Goal: Information Seeking & Learning: Understand process/instructions

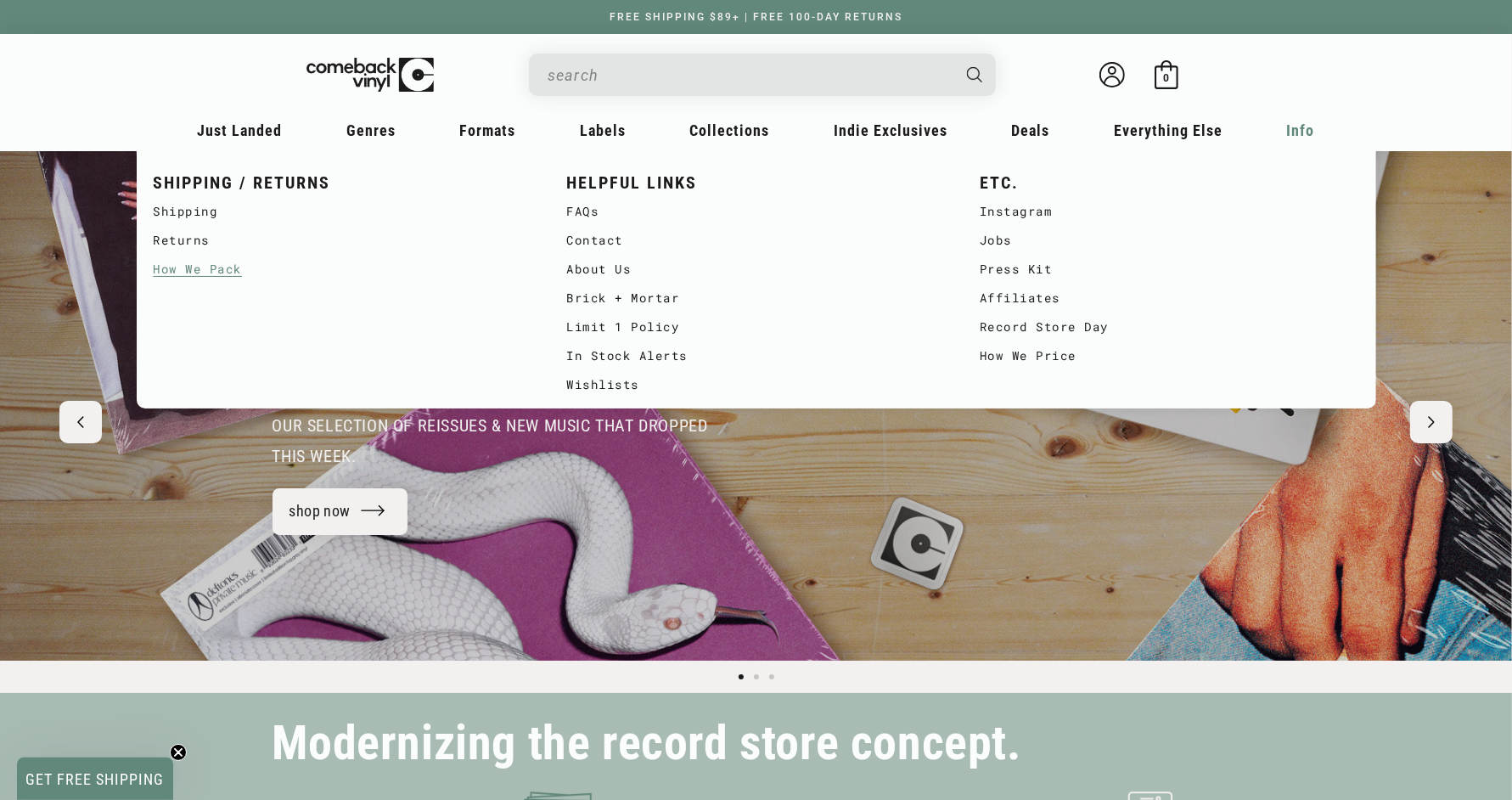
click at [233, 280] on link "How We Pack" at bounding box center [343, 268] width 380 height 29
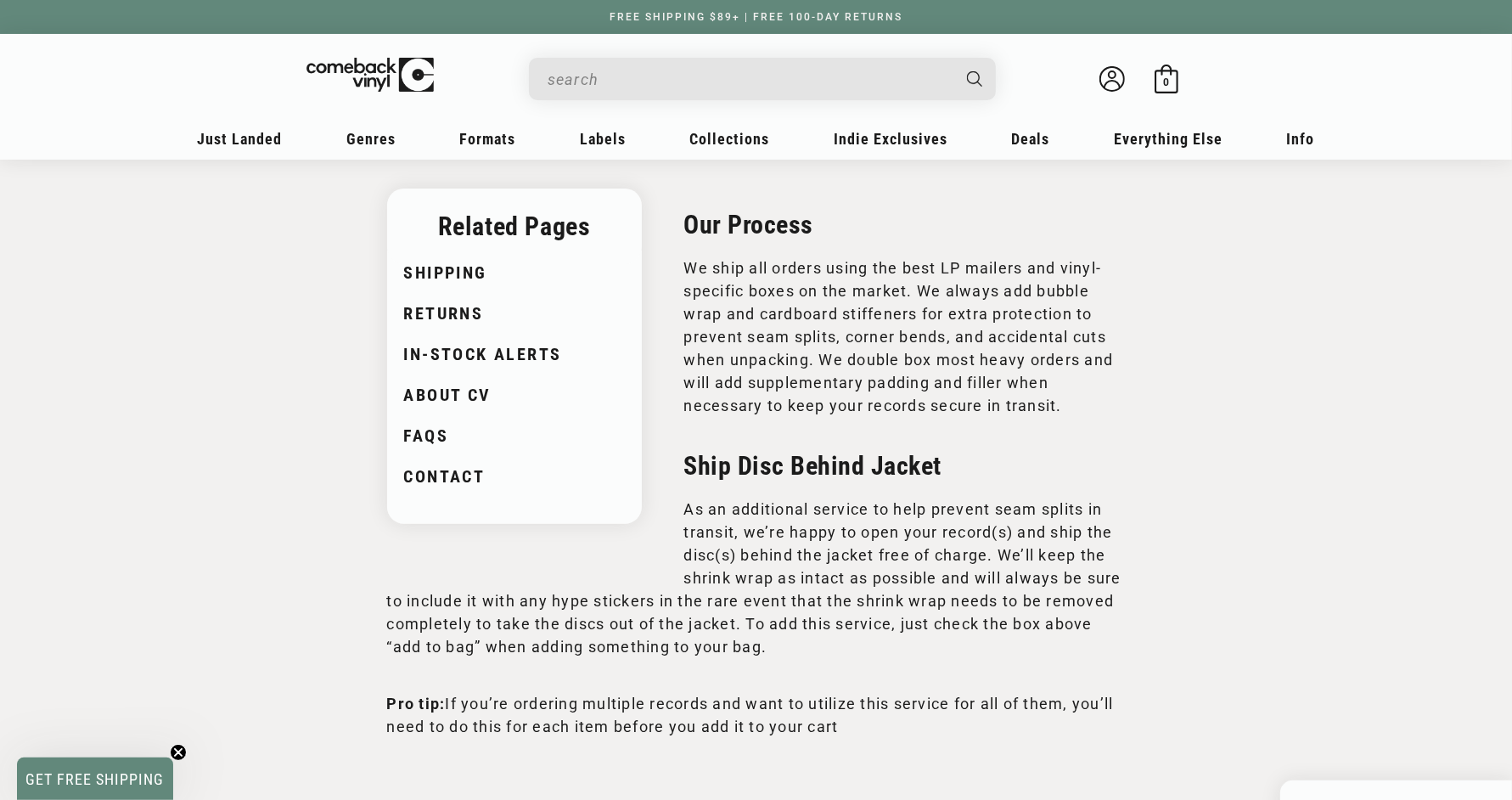
scroll to position [256, 0]
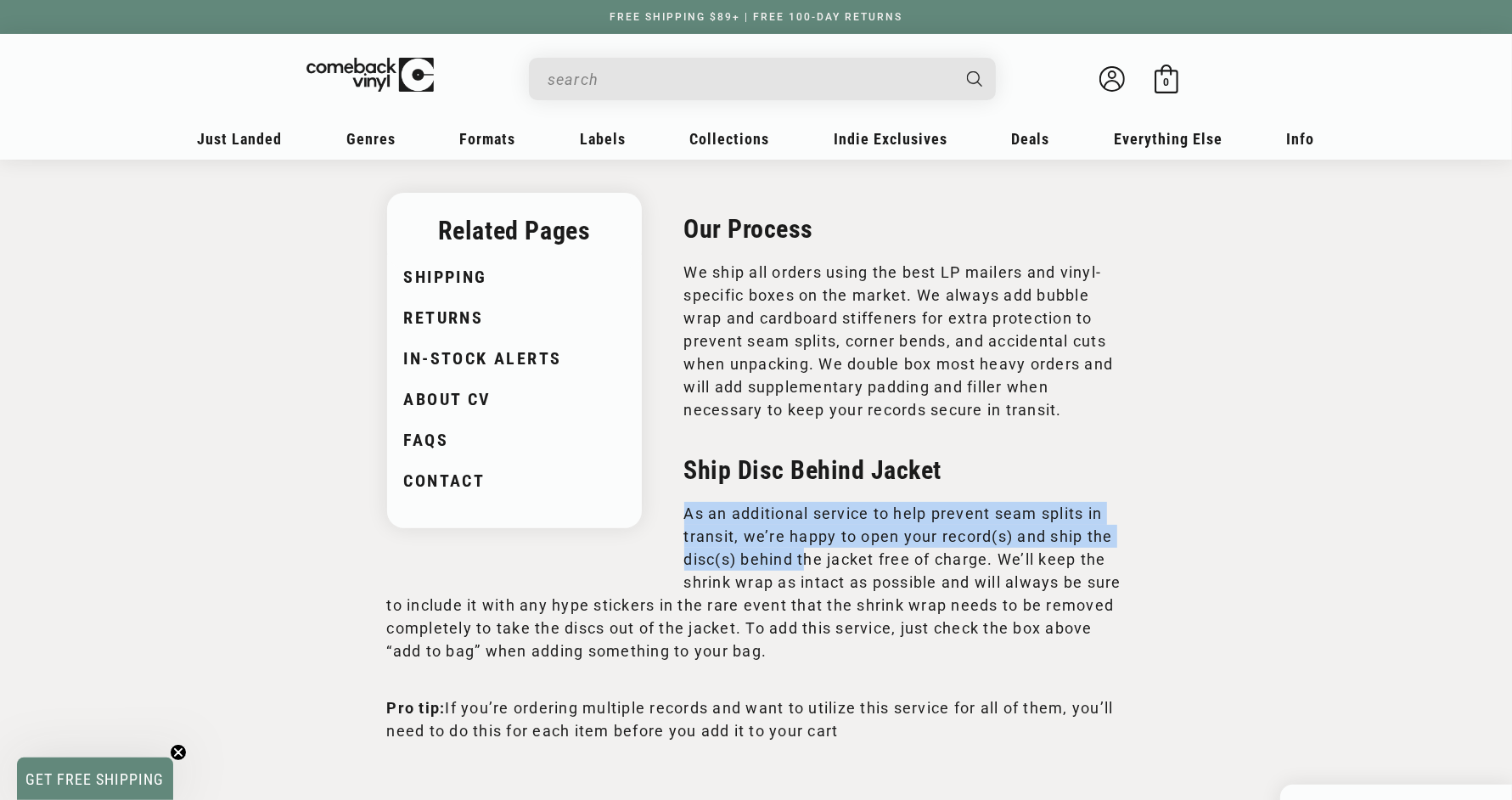
click at [803, 542] on div "Related Pages Shipping Returns In-Stock Alerts About CV FAQs Contact Our Proces…" at bounding box center [756, 467] width 739 height 550
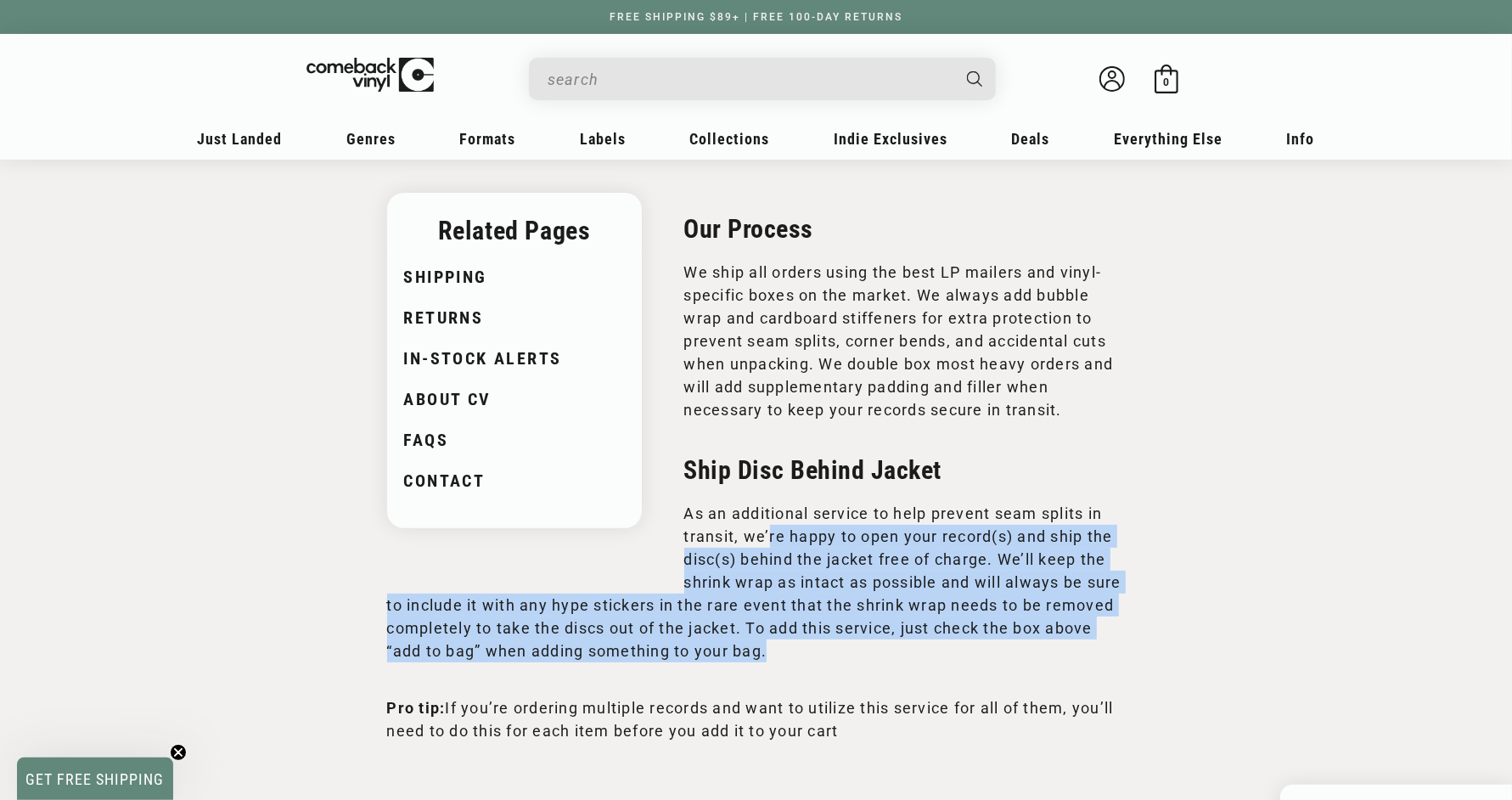
drag, startPoint x: 876, startPoint y: 633, endPoint x: 766, endPoint y: 507, distance: 167.3
click at [766, 507] on div "Related Pages Shipping Returns In-Stock Alerts About CV FAQs Contact Our Proces…" at bounding box center [756, 467] width 739 height 550
drag, startPoint x: 846, startPoint y: 721, endPoint x: 666, endPoint y: 250, distance: 504.2
click at [666, 250] on main "How We Pack We’re collectors to our core, so we’re obsessed with making sure th…" at bounding box center [756, 344] width 1512 height 882
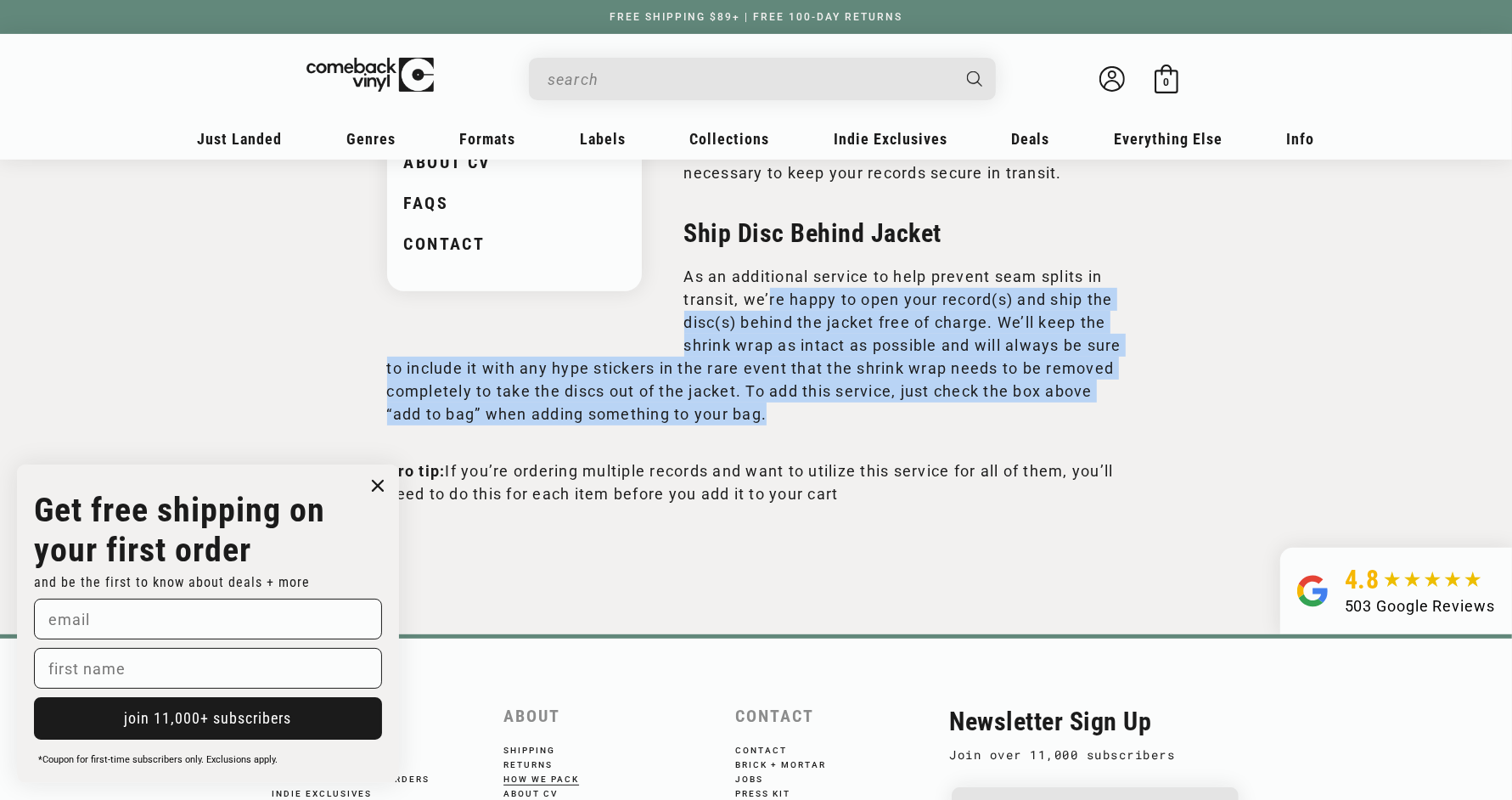
scroll to position [495, 0]
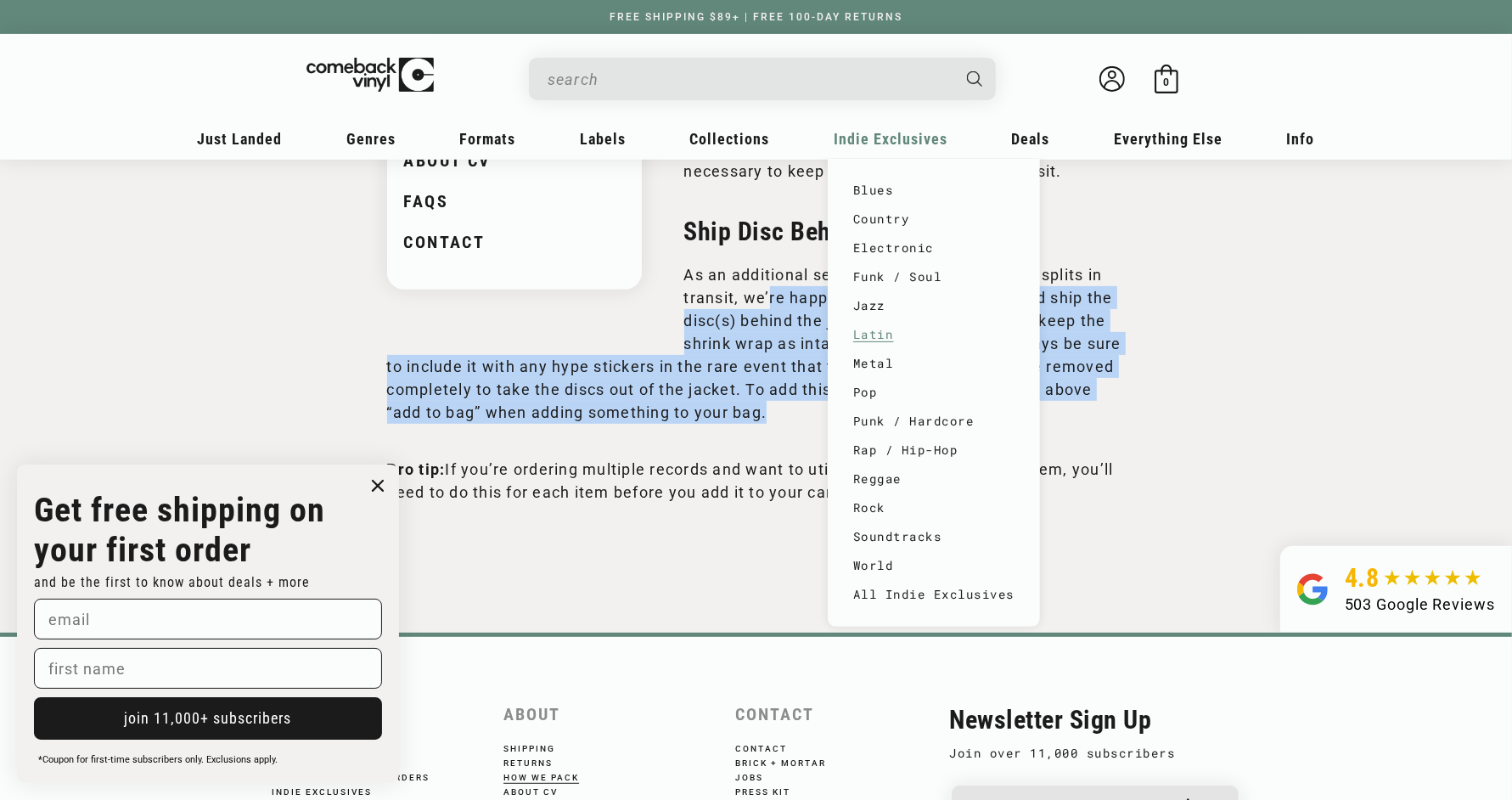
click at [934, 307] on link "Jazz" at bounding box center [933, 305] width 161 height 29
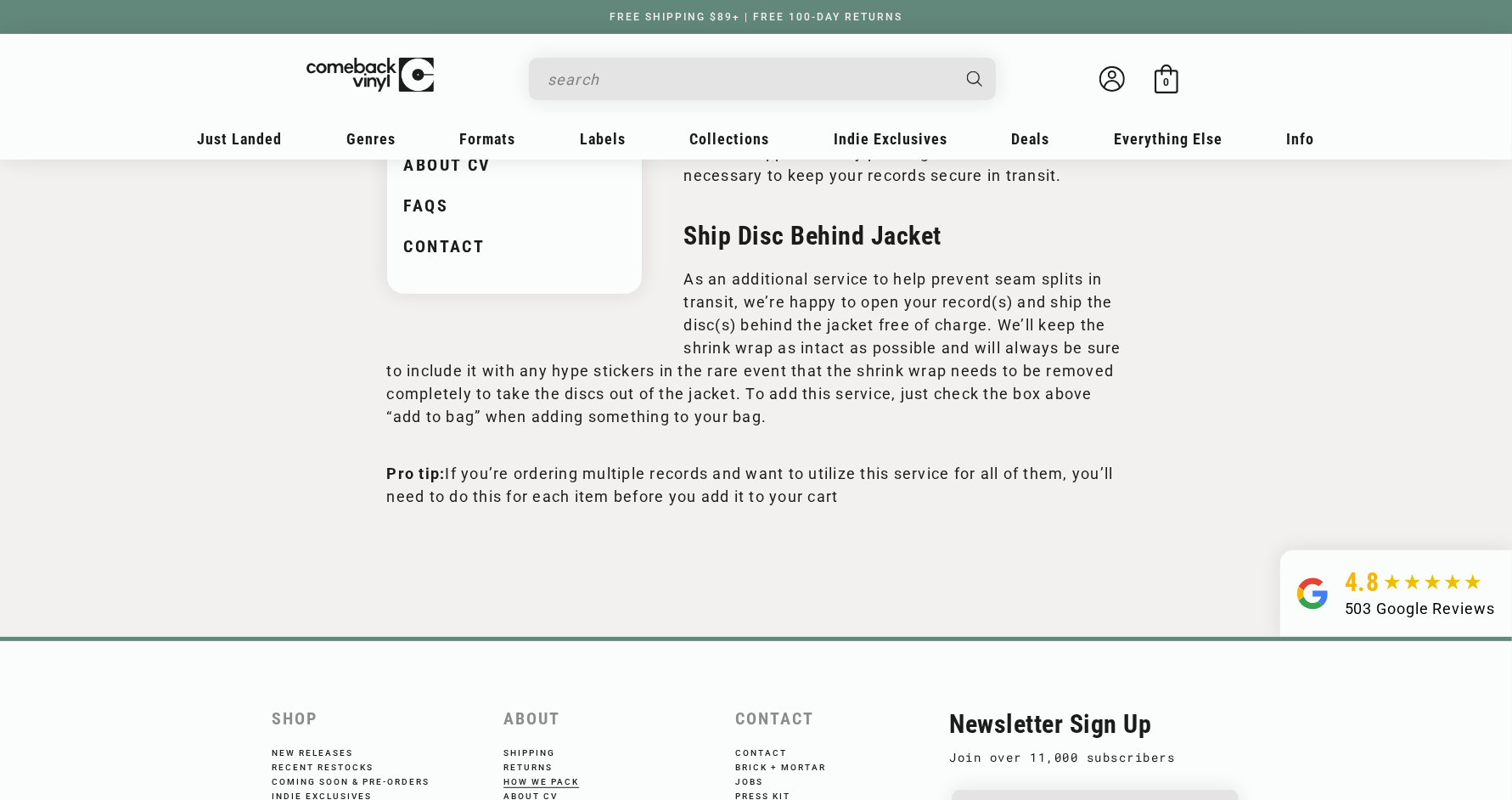
scroll to position [495, 0]
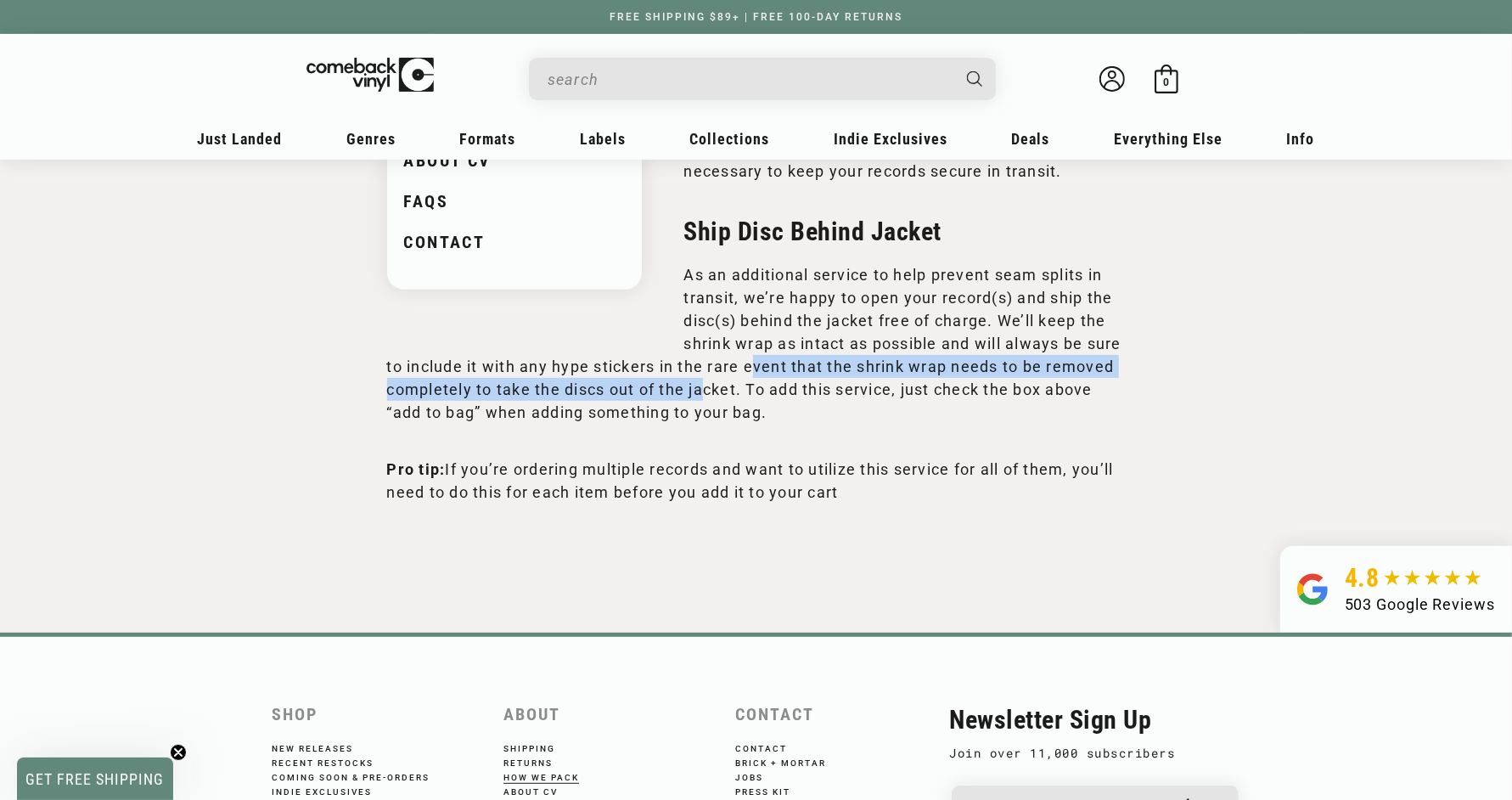
drag, startPoint x: 776, startPoint y: 374, endPoint x: 799, endPoint y: 310, distance: 68.0
click at [795, 325] on p "As an additional service to help prevent seam splits in transit, we’re happy to…" at bounding box center [756, 343] width 739 height 160
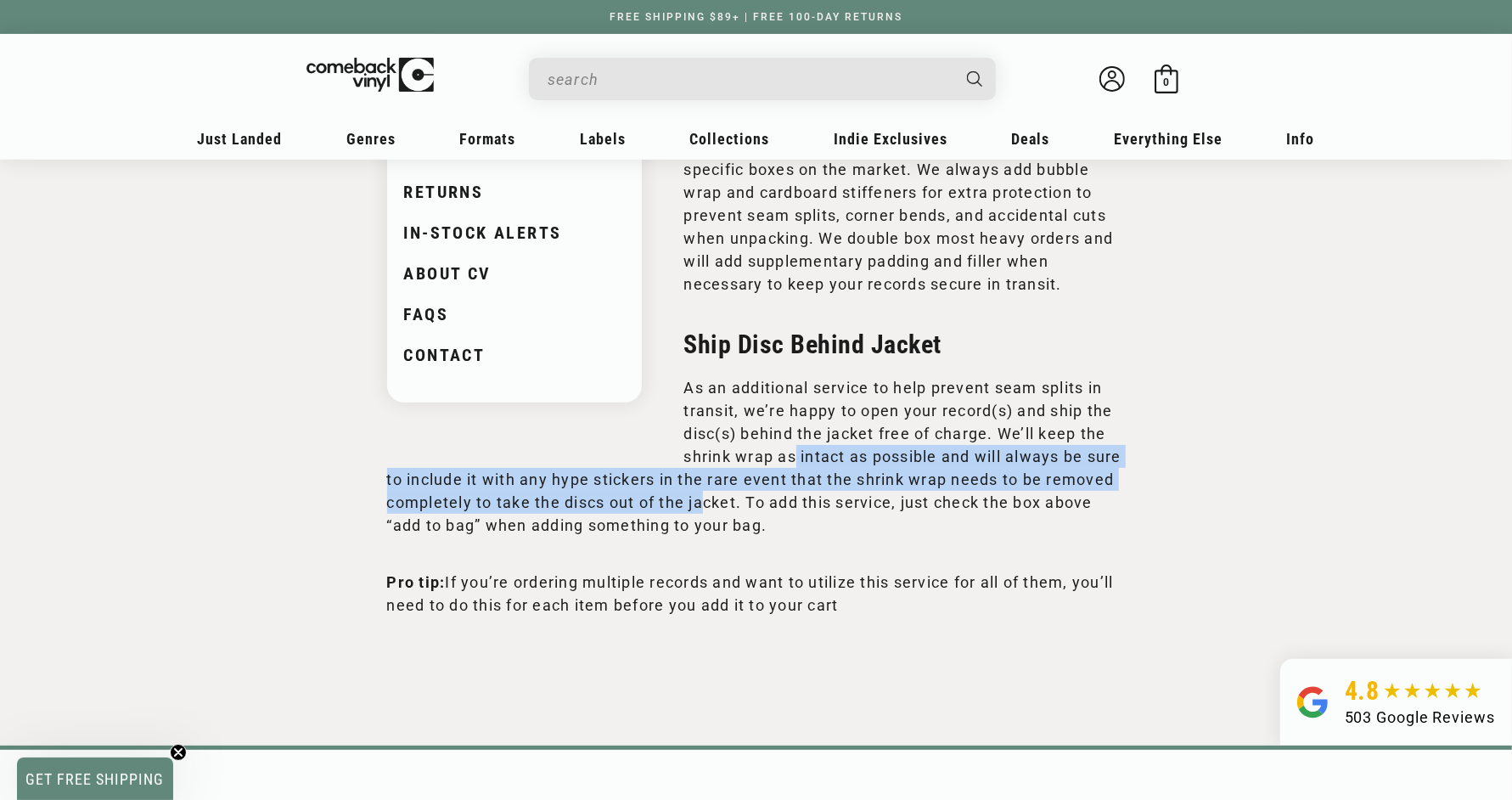
scroll to position [381, 0]
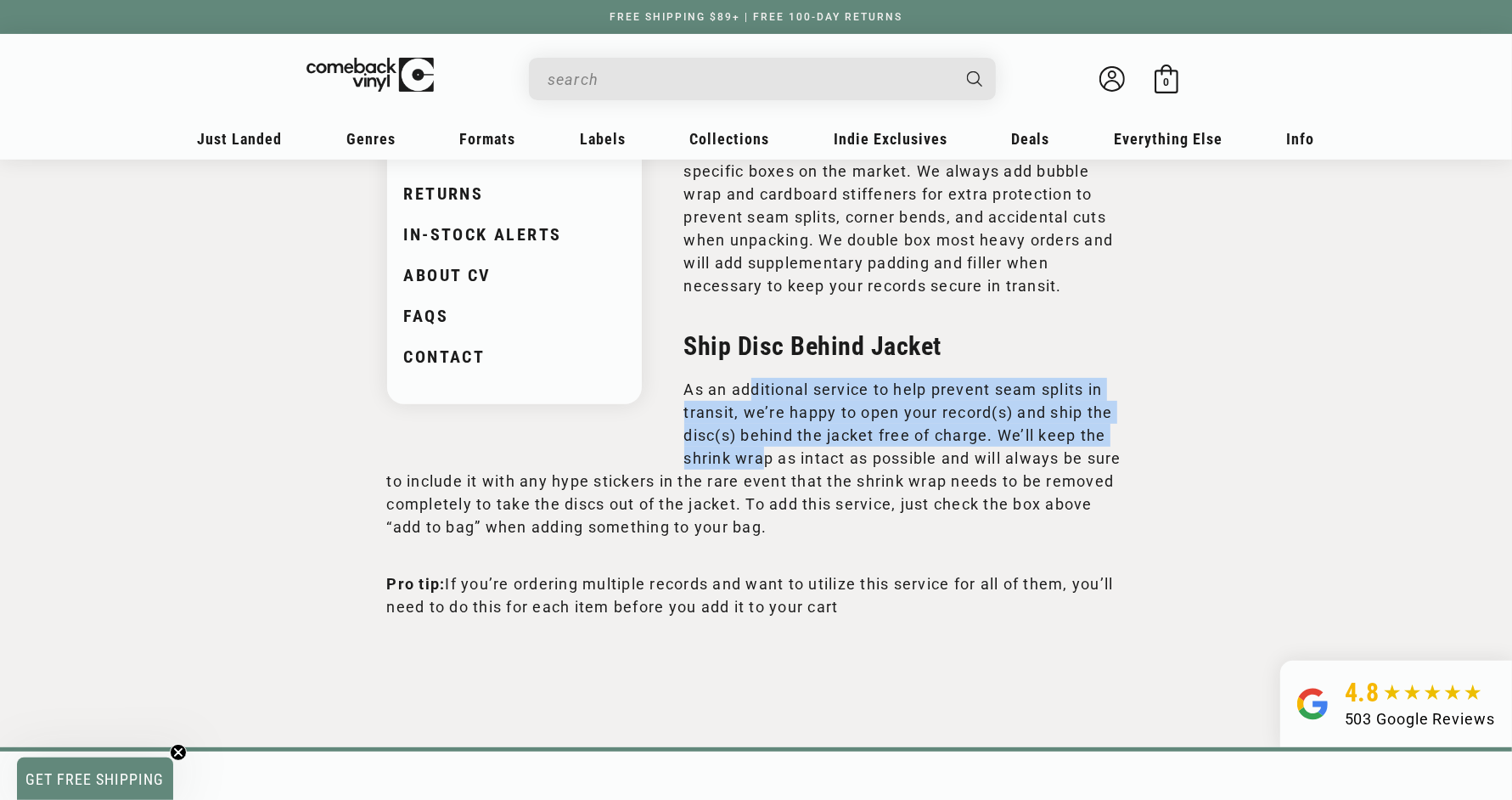
drag, startPoint x: 755, startPoint y: 375, endPoint x: 761, endPoint y: 430, distance: 55.3
click at [761, 430] on p "As an additional service to help prevent seam splits in transit, we’re happy to…" at bounding box center [756, 458] width 739 height 160
